Goal: Task Accomplishment & Management: Manage account settings

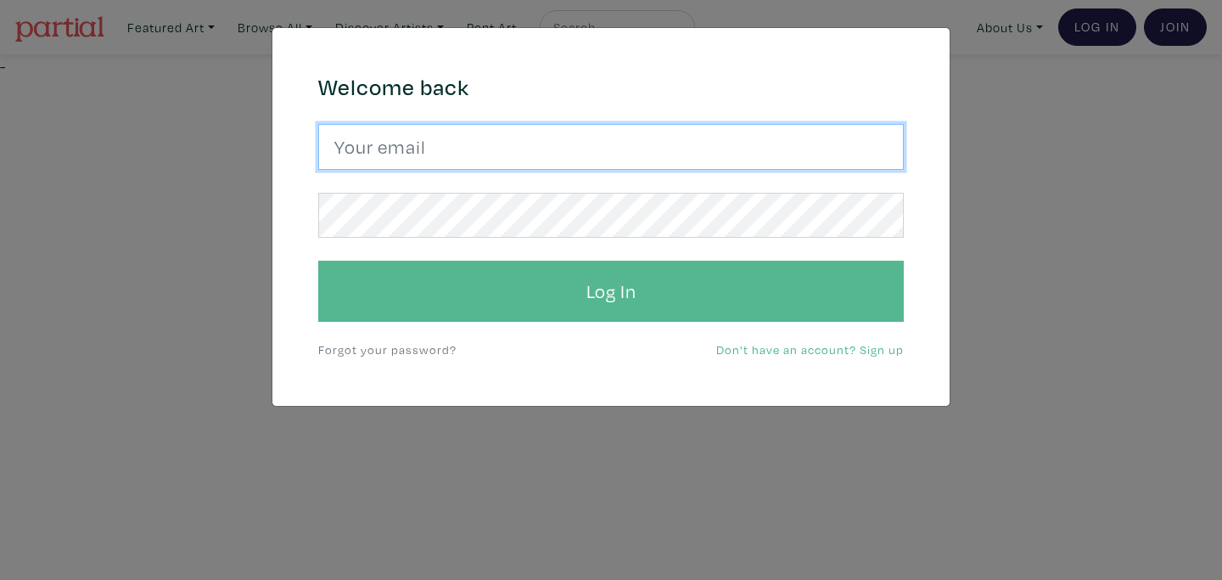
type input "susan.seaby@gmail.com"
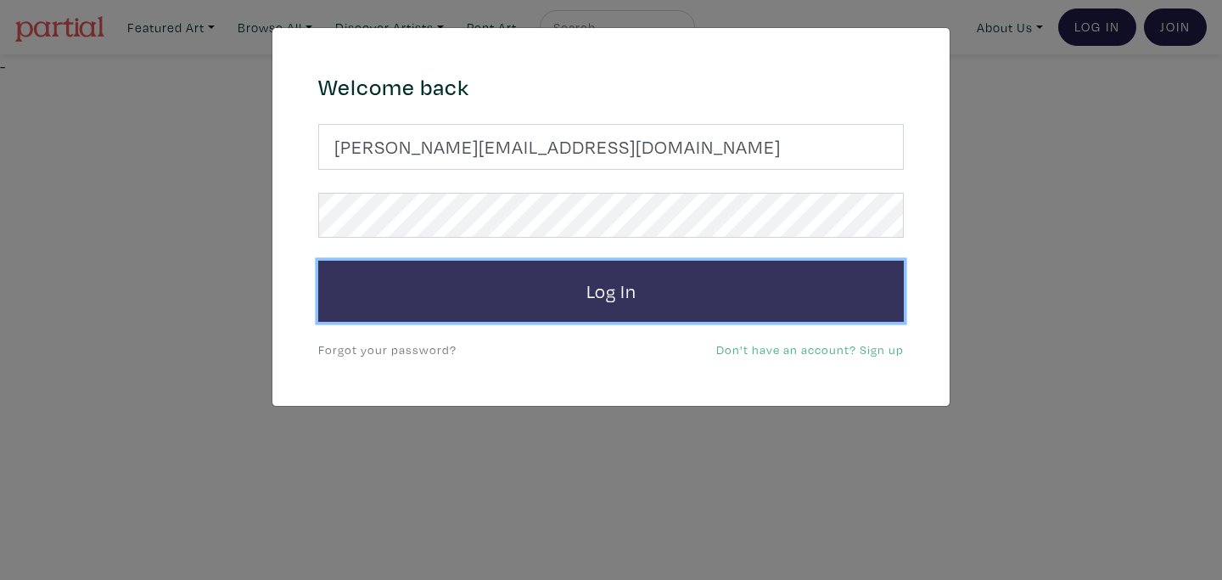
click at [596, 299] on button "Log In" at bounding box center [611, 291] width 586 height 61
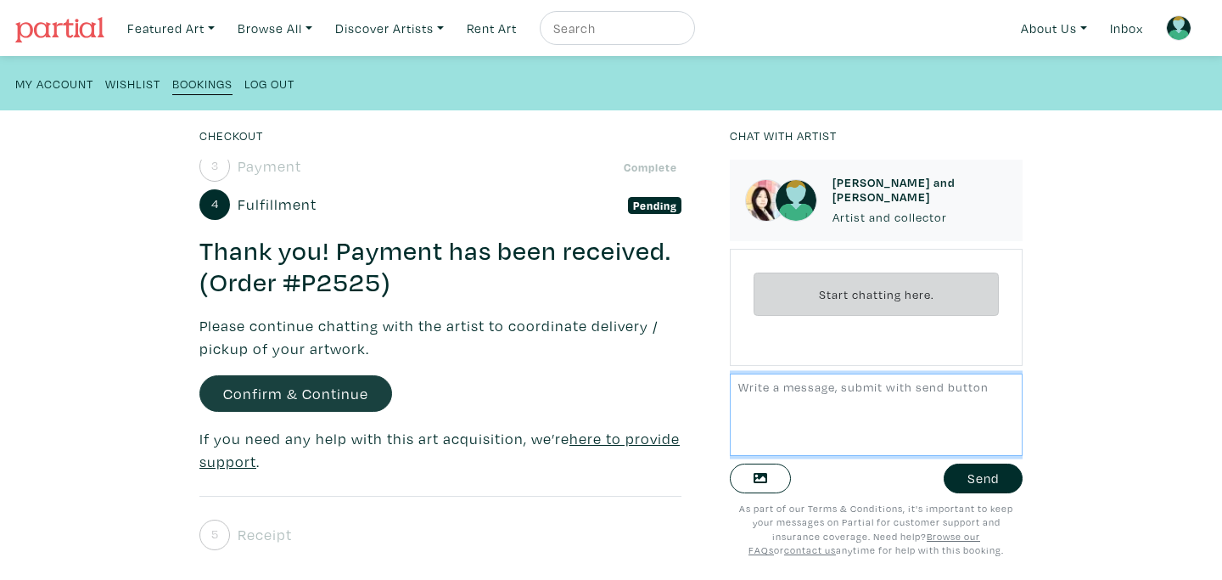
scroll to position [171, 0]
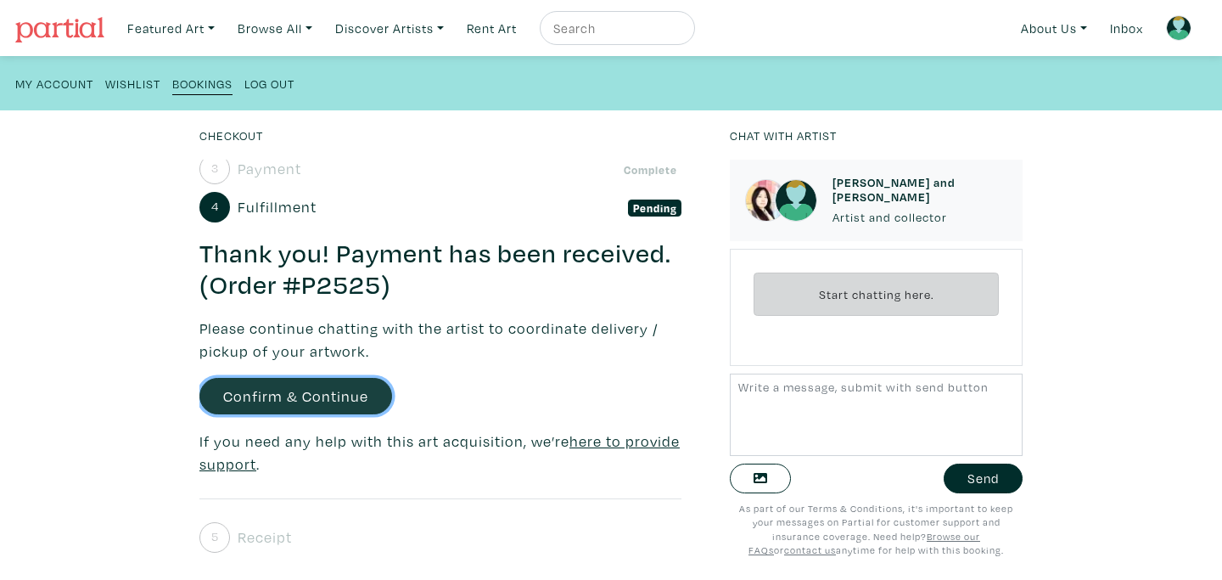
click at [312, 394] on link "Confirm & Continue" at bounding box center [295, 396] width 193 height 36
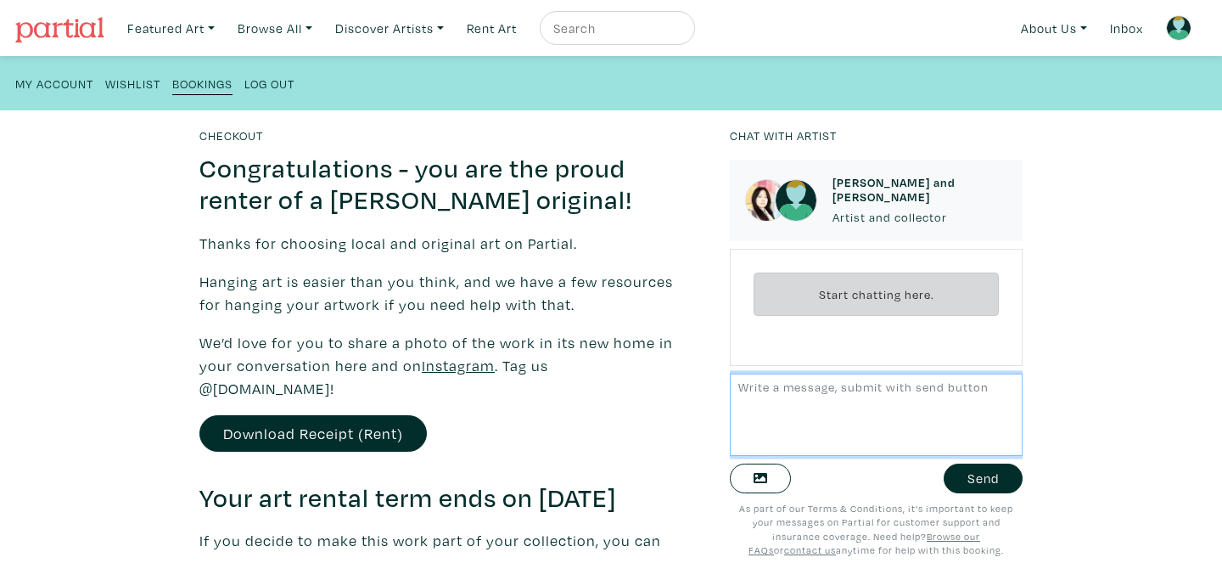
scroll to position [520, 0]
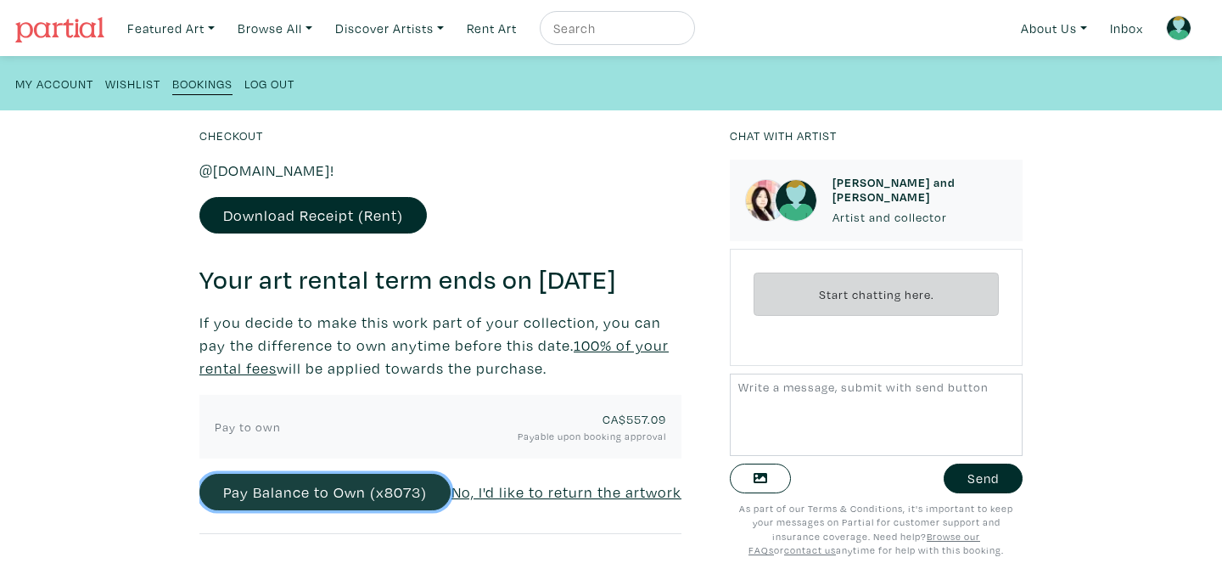
click at [325, 495] on button "Pay Balance to Own (x8073)" at bounding box center [324, 492] width 251 height 36
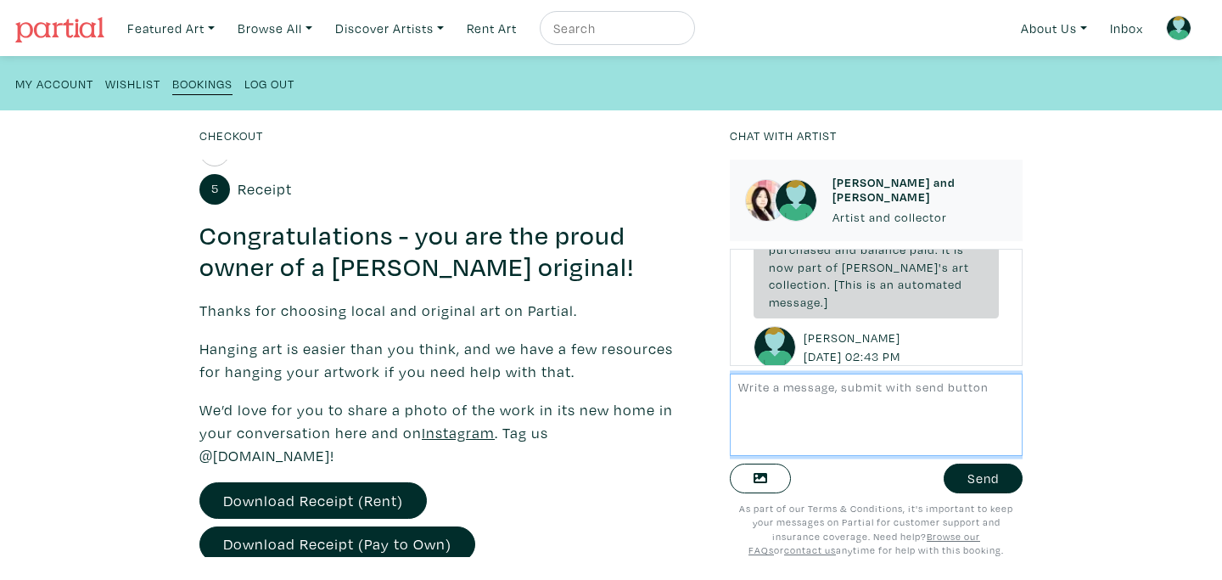
scroll to position [263, 0]
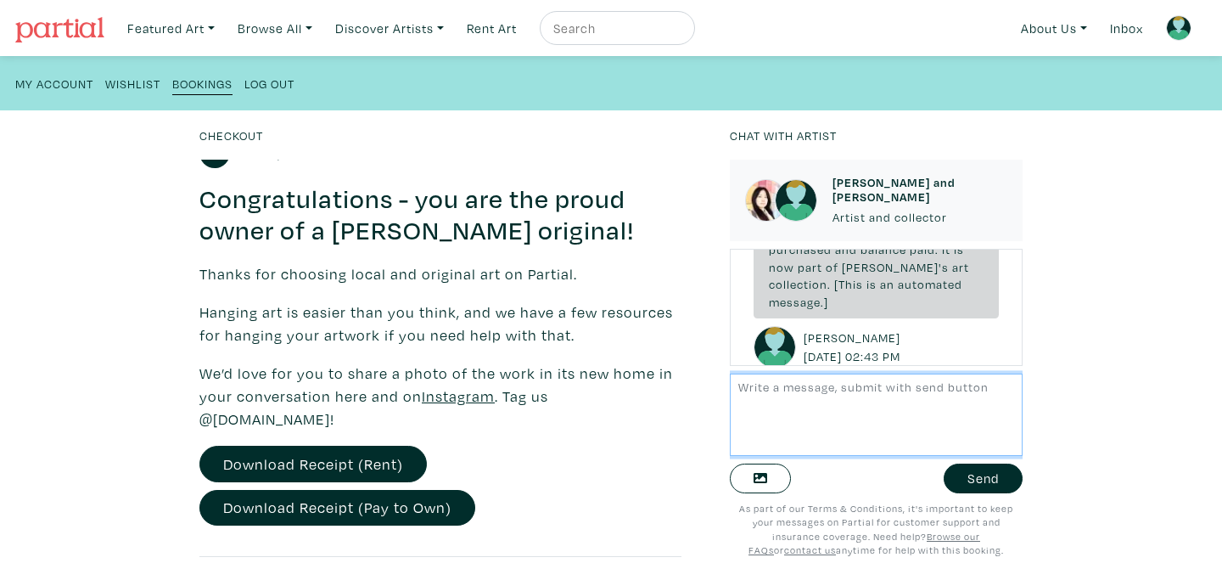
click at [748, 386] on textarea at bounding box center [876, 414] width 293 height 82
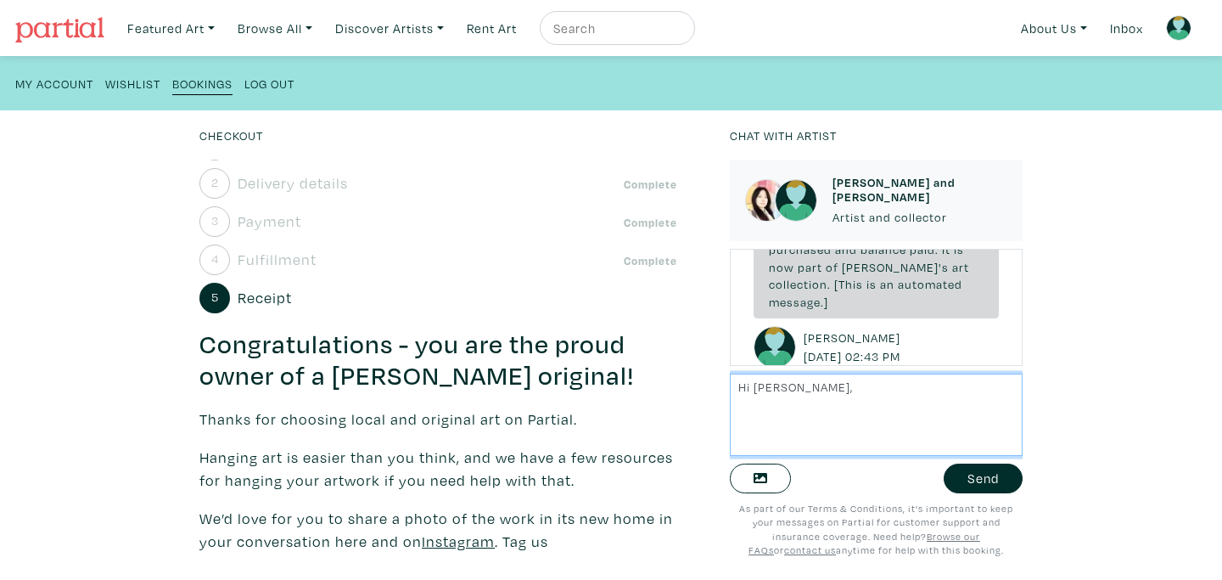
scroll to position [0, 0]
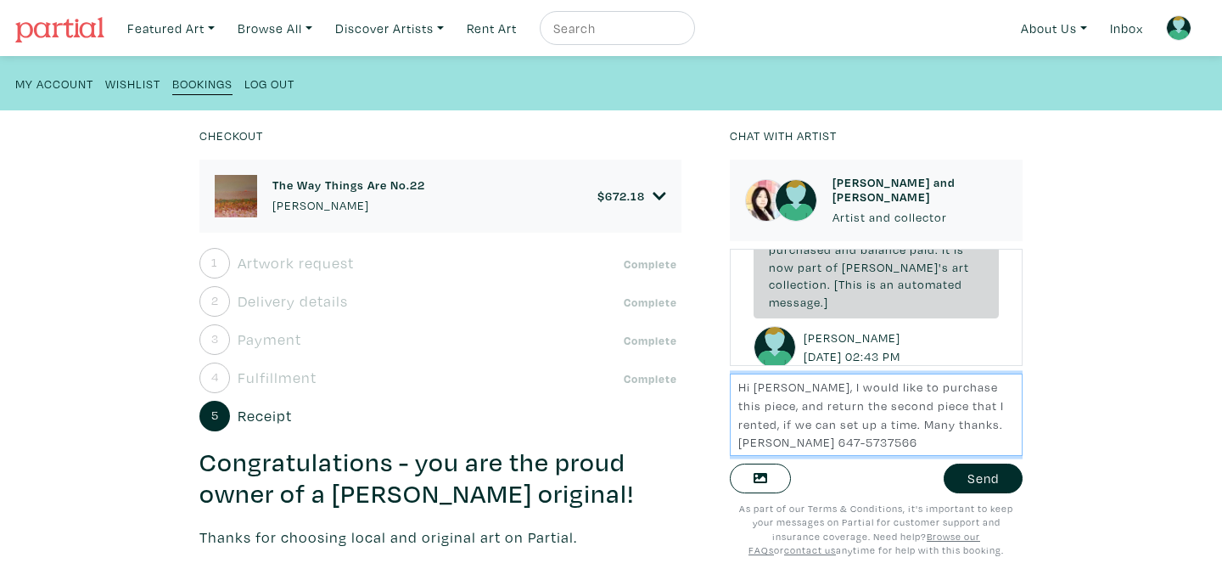
click at [989, 387] on textarea "Hi Ellee, I would like to purchase this piece, and return the second piece that…" at bounding box center [876, 414] width 293 height 82
type textarea "Hi Ellee, I would like to purchase this piece (love it!), and return the second…"
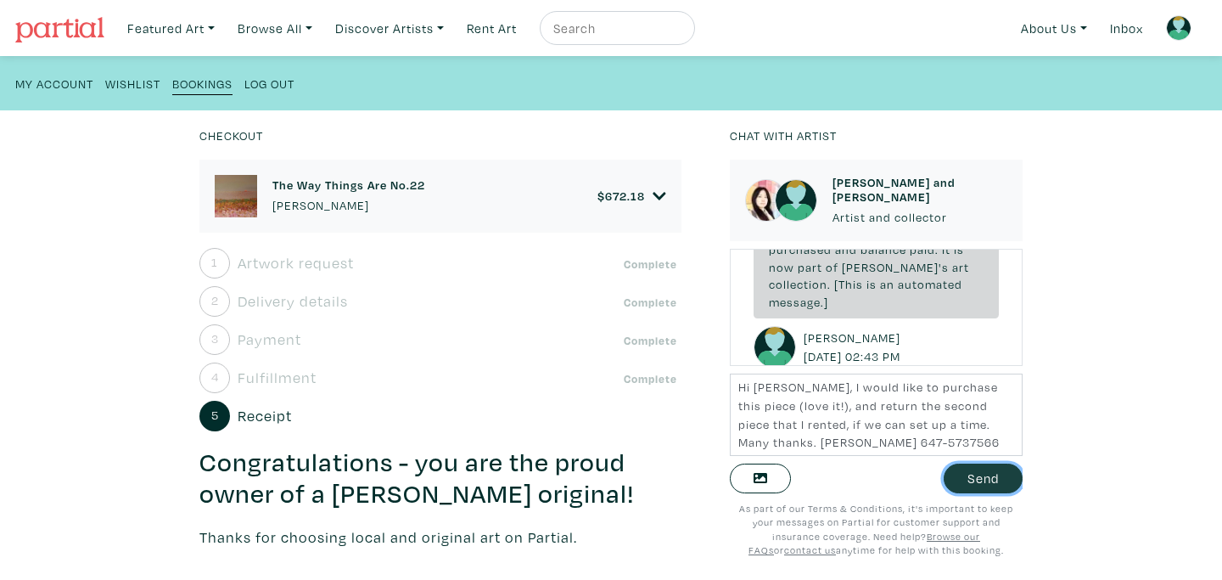
click at [983, 479] on button "Send" at bounding box center [983, 478] width 79 height 30
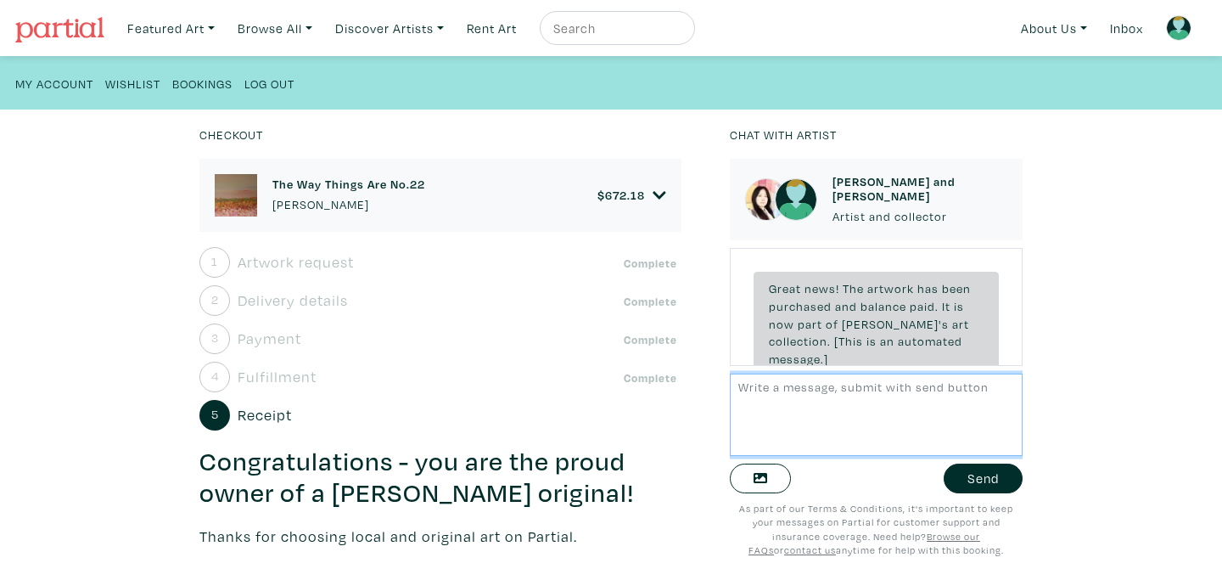
scroll to position [233, 0]
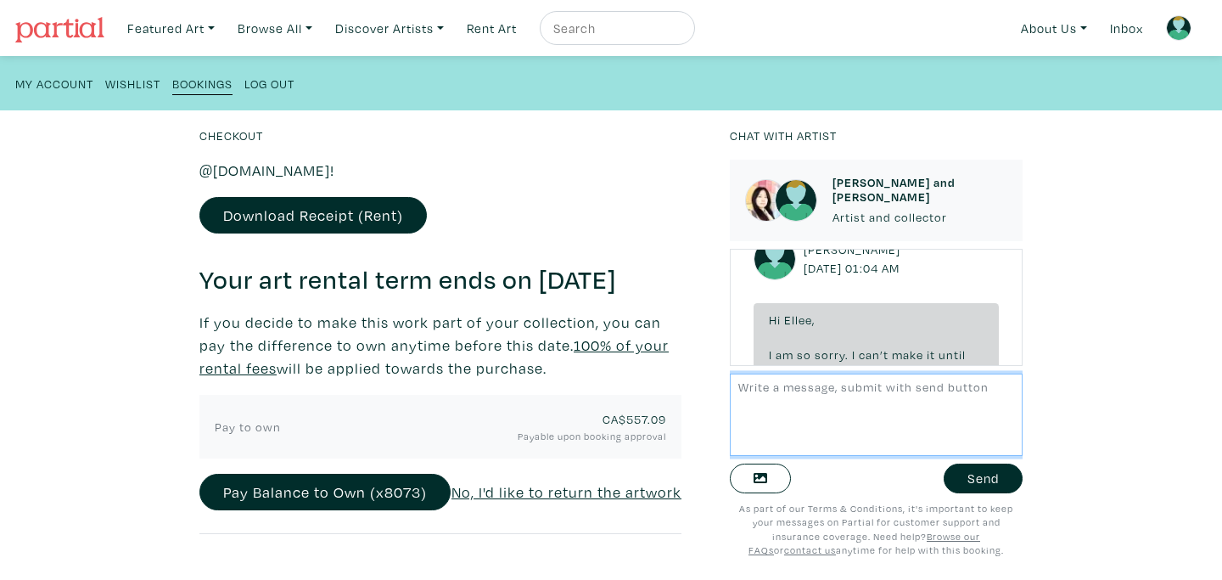
scroll to position [520, 0]
click at [572, 490] on u "No, I'd like to return the artwork" at bounding box center [566, 492] width 230 height 20
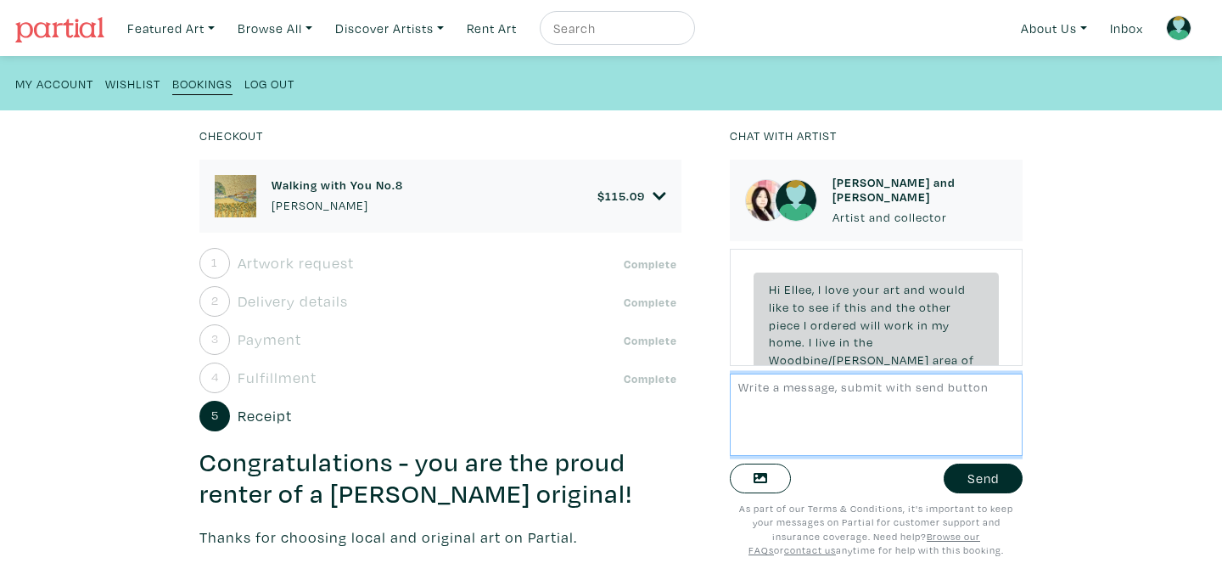
scroll to position [1967, 0]
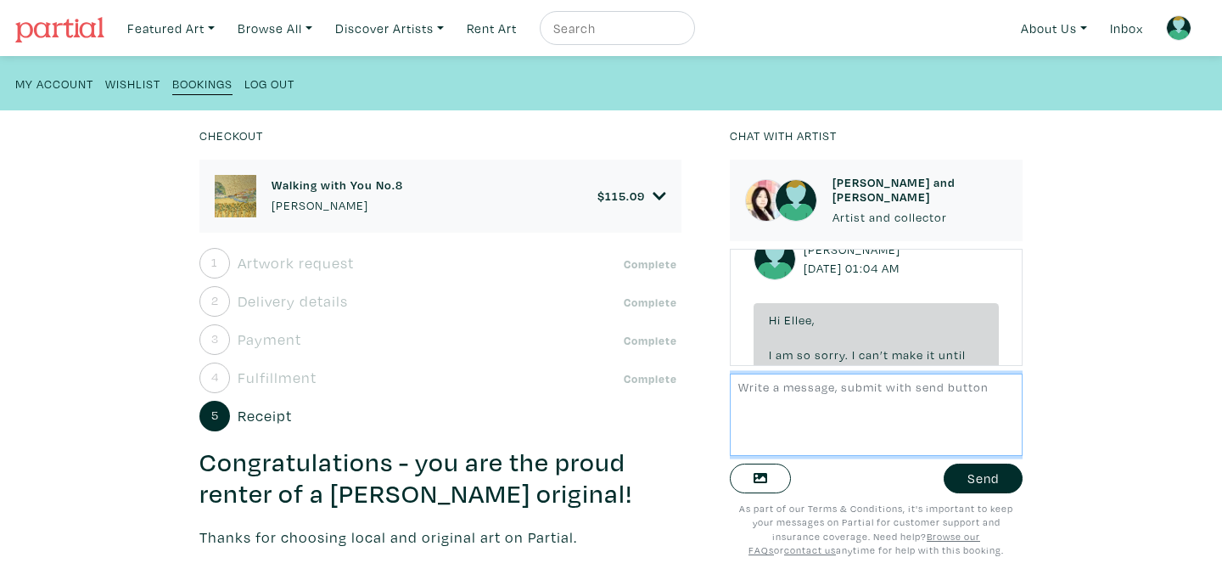
click at [752, 383] on textarea at bounding box center [876, 414] width 293 height 82
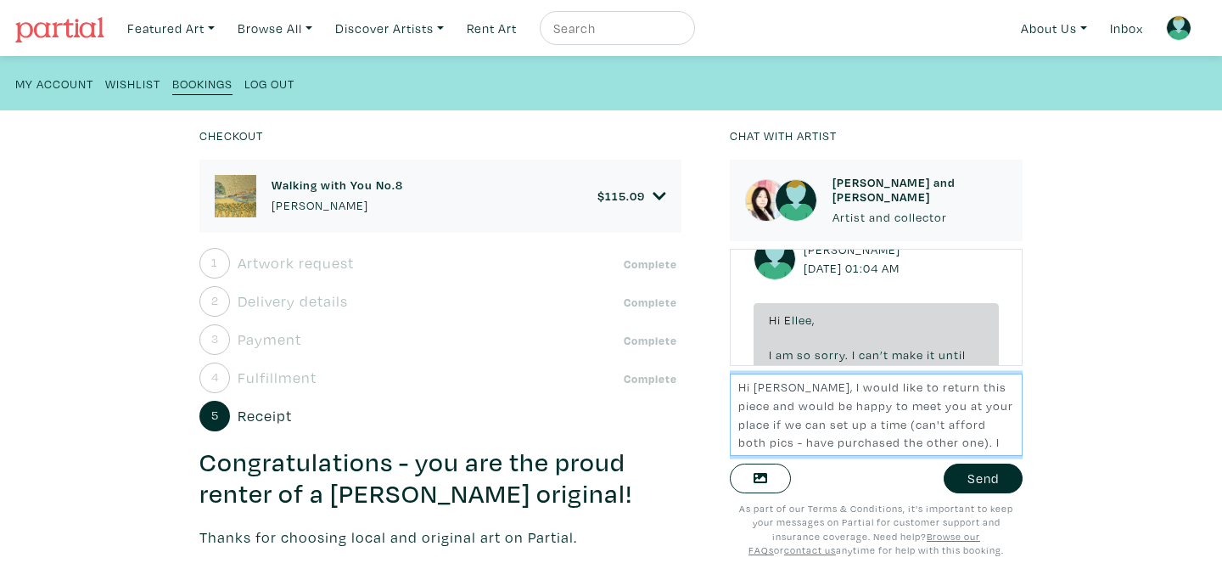
scroll to position [12, 0]
type textarea "Hi Ellee, I would like to return this piece and would be happy to meet you at y…"
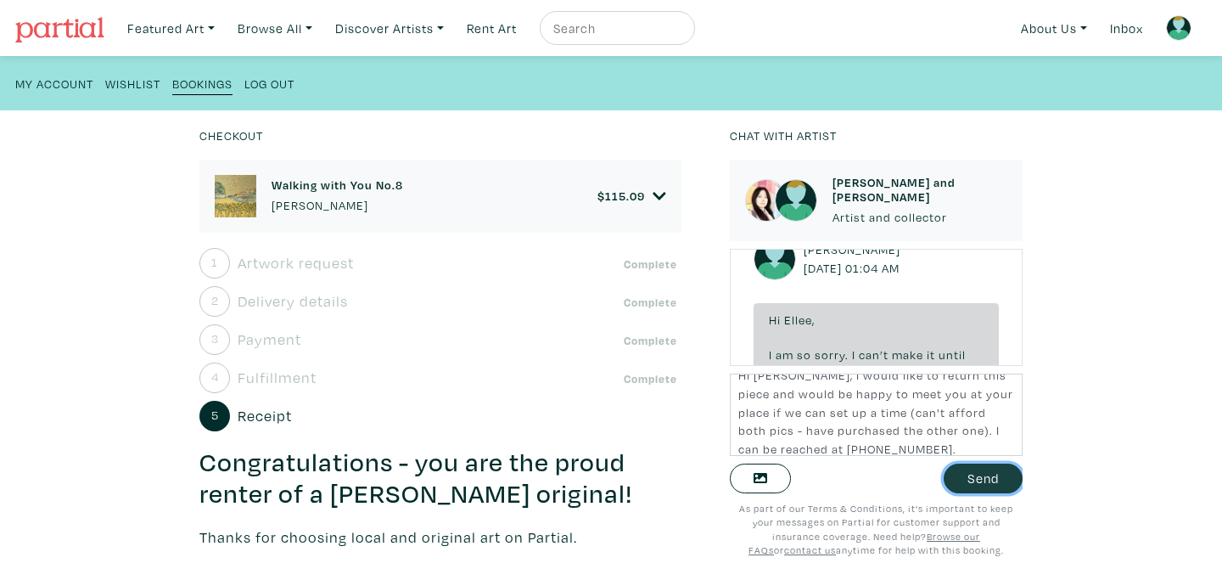
click at [976, 478] on button "Send" at bounding box center [983, 478] width 79 height 30
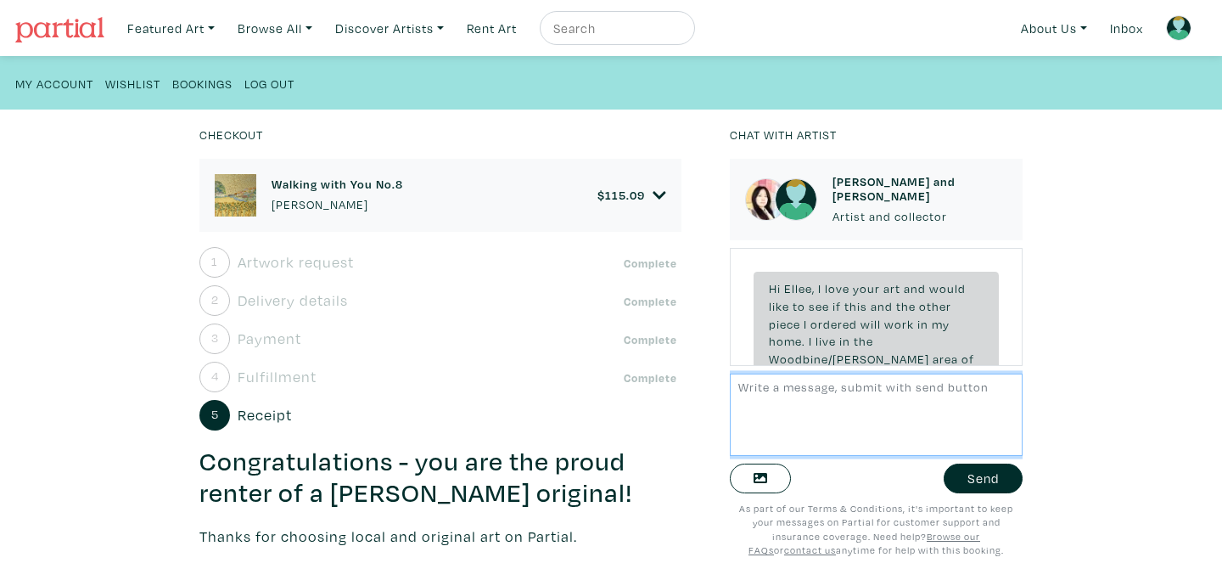
scroll to position [2161, 0]
